Goal: Transaction & Acquisition: Purchase product/service

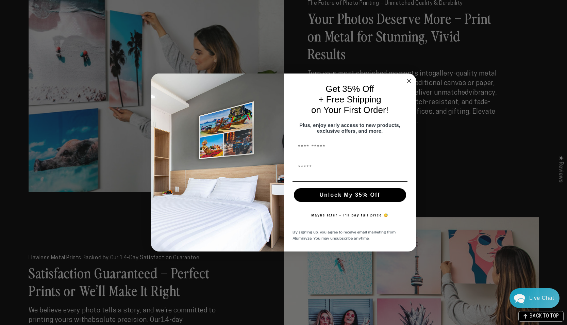
scroll to position [927, 0]
click at [410, 77] on circle "Close dialog" at bounding box center [409, 81] width 8 height 8
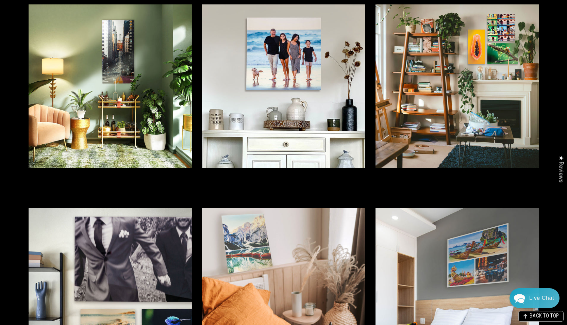
scroll to position [1473, 0]
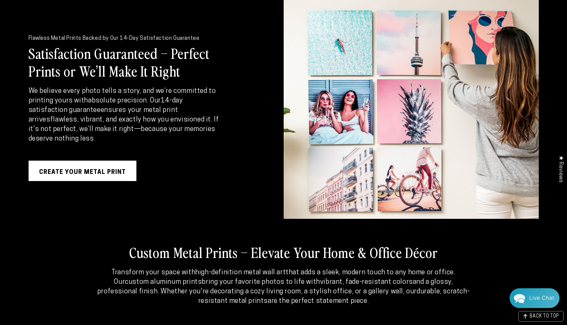
scroll to position [1138, 0]
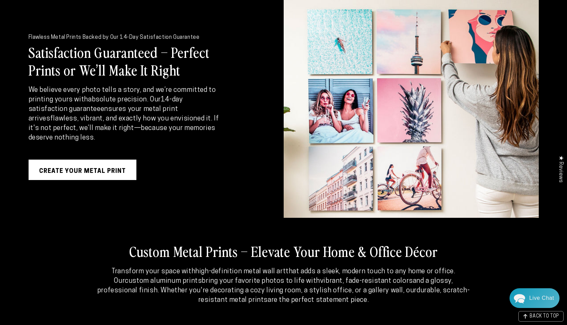
click at [109, 171] on link "Create Your Metal Print" at bounding box center [83, 170] width 108 height 20
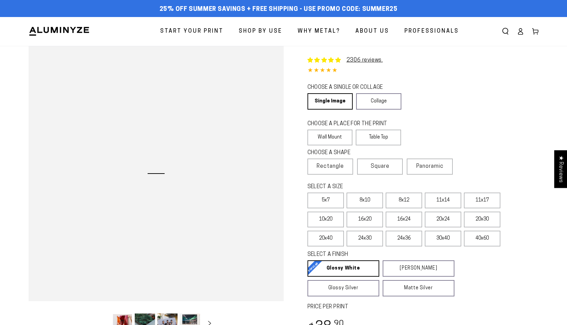
select select "**********"
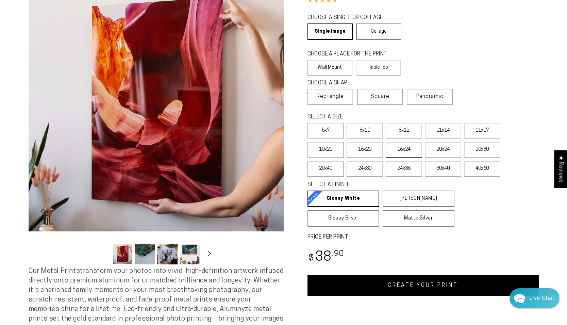
scroll to position [73, 0]
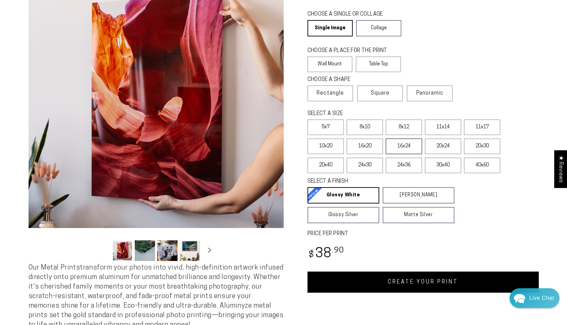
click at [403, 150] on label "16x24" at bounding box center [404, 146] width 36 height 16
click at [442, 151] on label "20x24" at bounding box center [443, 146] width 36 height 16
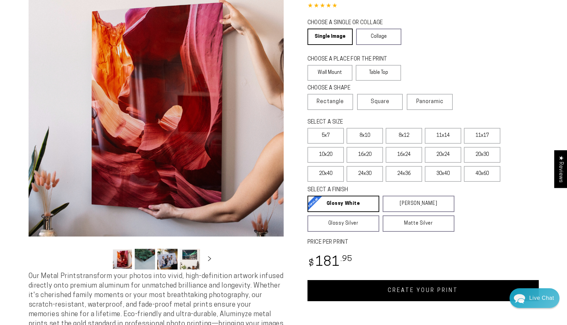
scroll to position [67, 0]
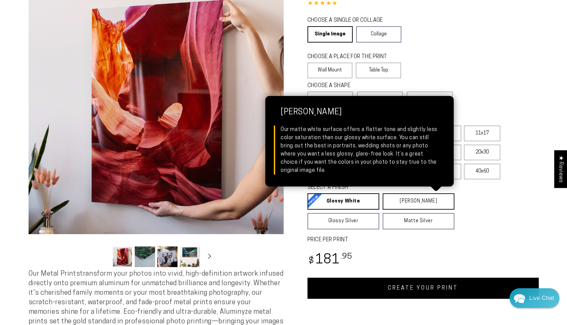
click at [393, 201] on link "Matte White Matte White Our matte white surface offers a flatter tone and sligh…" at bounding box center [419, 201] width 72 height 16
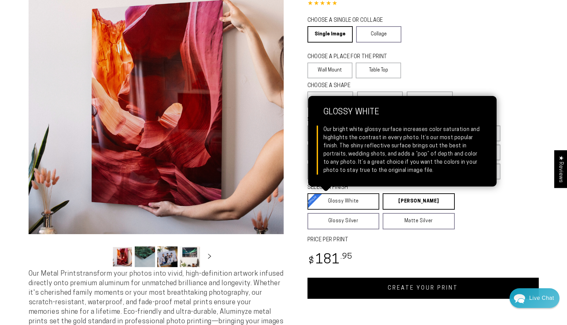
click at [347, 204] on link "Glossy White Glossy White Our bright white glossy surface increases color satur…" at bounding box center [344, 201] width 72 height 16
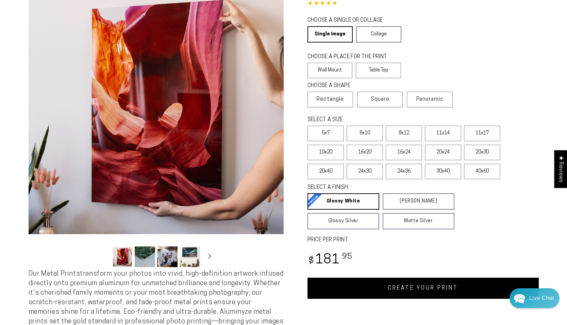
click at [499, 203] on fieldset "SELECT A FINISH Learn more Glossy White Glossy White Our bright white glossy su…" at bounding box center [417, 207] width 218 height 46
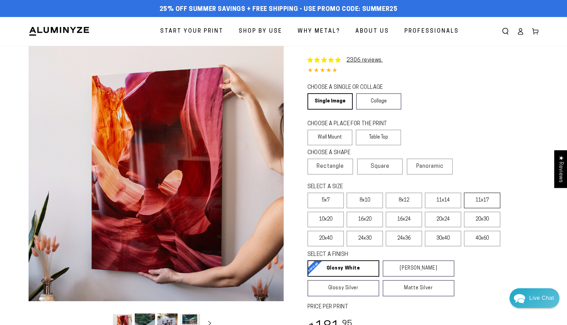
scroll to position [0, 0]
click at [393, 213] on label "16x24" at bounding box center [404, 220] width 36 height 16
click at [362, 214] on label "16x20" at bounding box center [365, 220] width 36 height 16
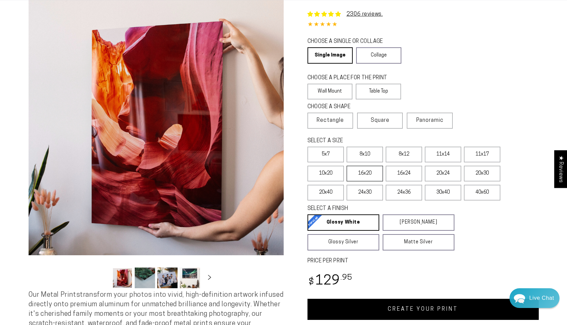
scroll to position [46, 0]
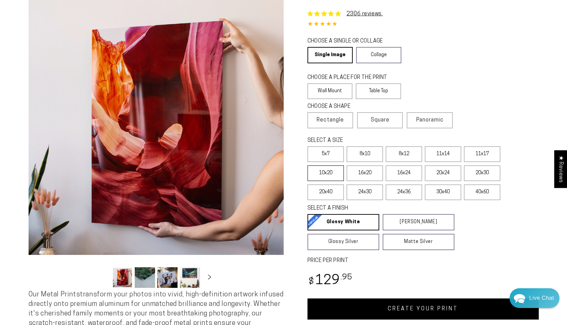
click at [334, 166] on label "10x20" at bounding box center [326, 173] width 36 height 16
click at [478, 152] on label "11x17" at bounding box center [482, 154] width 36 height 16
click at [447, 152] on label "11x14" at bounding box center [443, 154] width 36 height 16
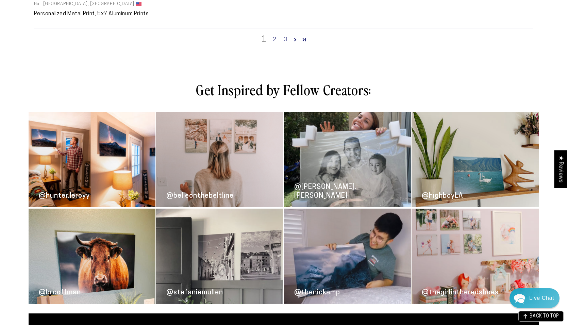
scroll to position [939, 0]
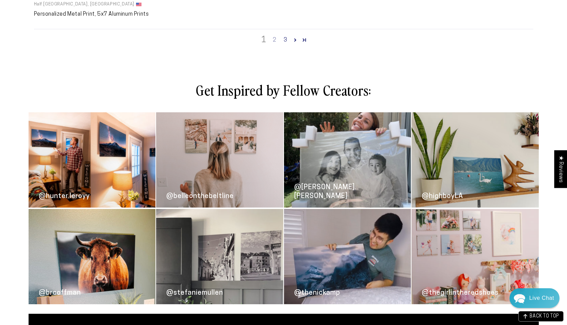
click at [275, 36] on link "2" at bounding box center [274, 40] width 11 height 8
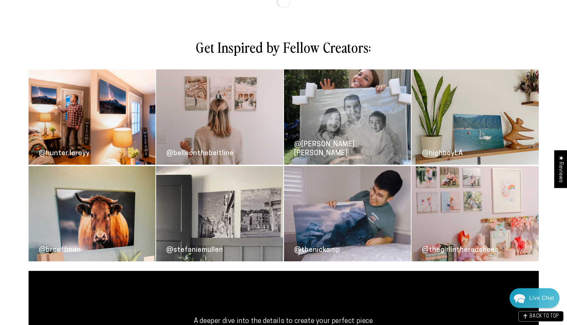
scroll to position [575, 0]
